Goal: Use online tool/utility

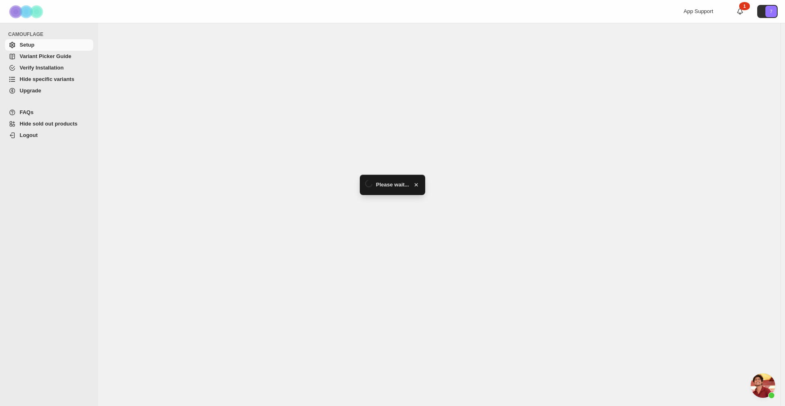
click at [42, 81] on span "Hide specific variants" at bounding box center [47, 79] width 55 height 6
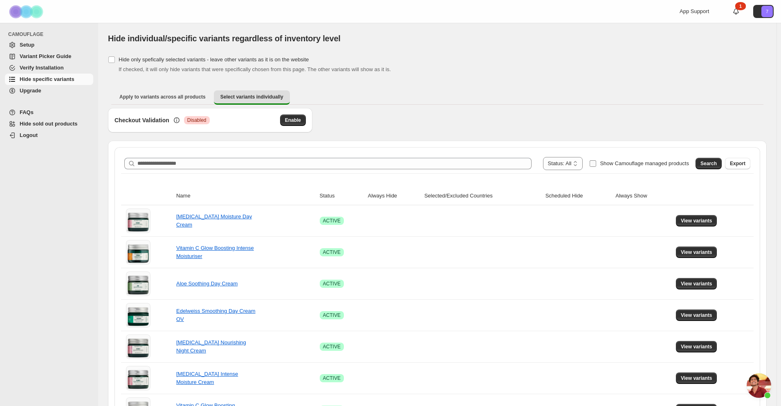
click at [633, 163] on span "Show Camouflage managed products" at bounding box center [644, 163] width 89 height 6
click at [711, 164] on span "Search" at bounding box center [708, 163] width 16 height 7
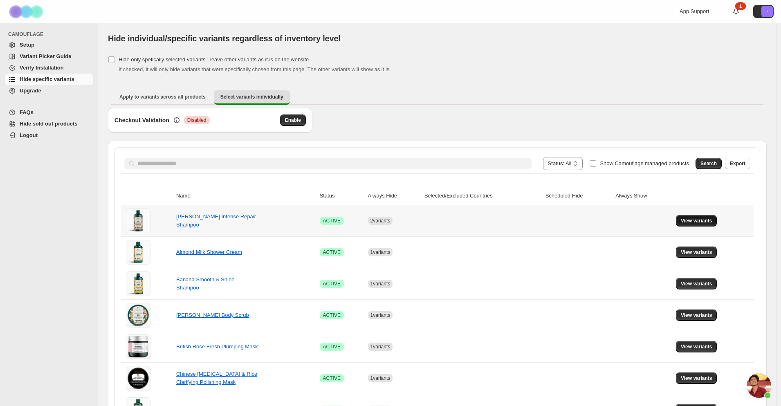
click at [693, 222] on span "View variants" at bounding box center [696, 221] width 31 height 7
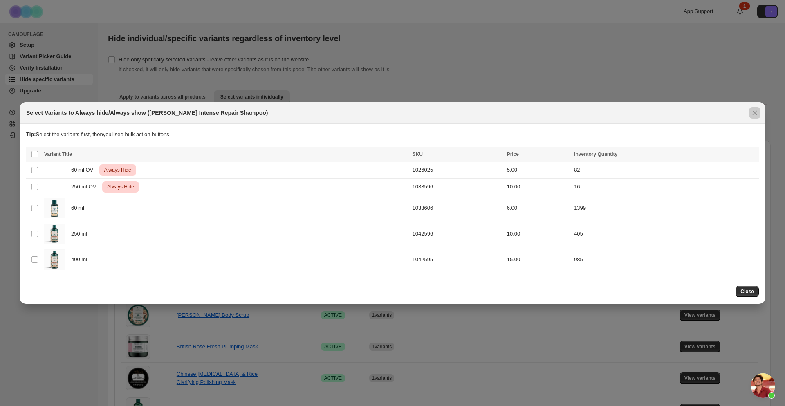
click at [560, 77] on div at bounding box center [392, 203] width 785 height 406
